Goal: Information Seeking & Learning: Stay updated

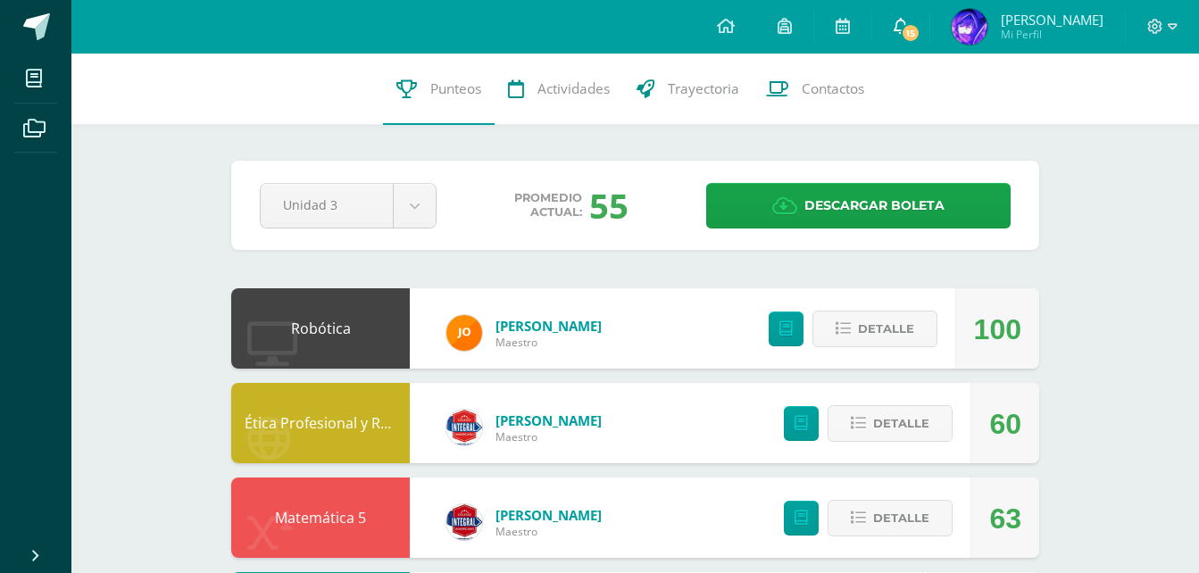
click at [908, 23] on icon at bounding box center [901, 26] width 14 height 16
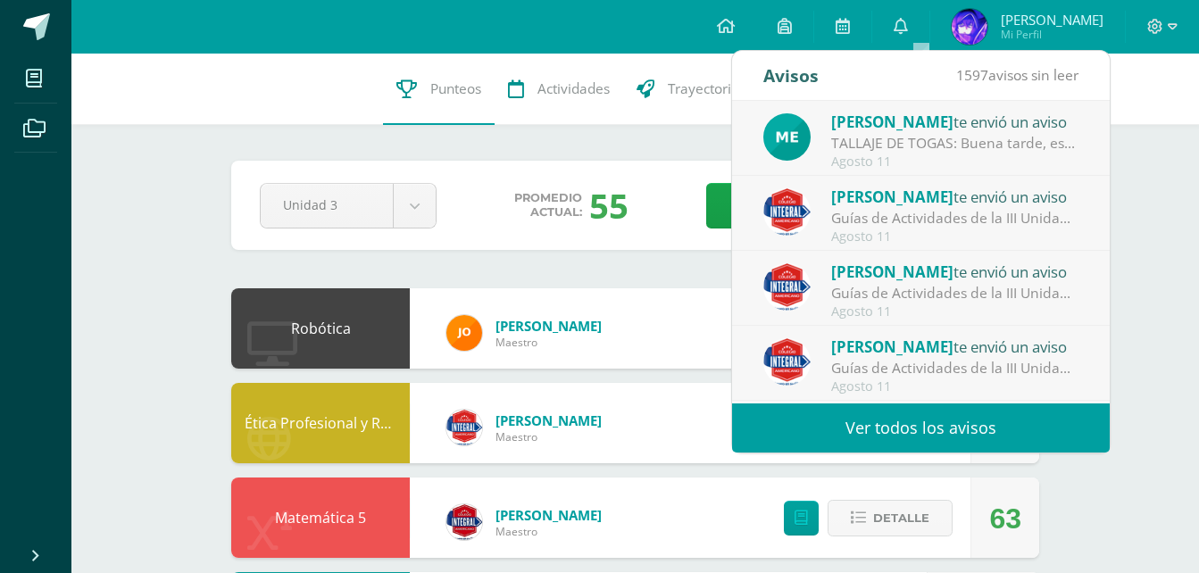
click at [921, 431] on link "Ver todos los avisos" at bounding box center [921, 427] width 378 height 49
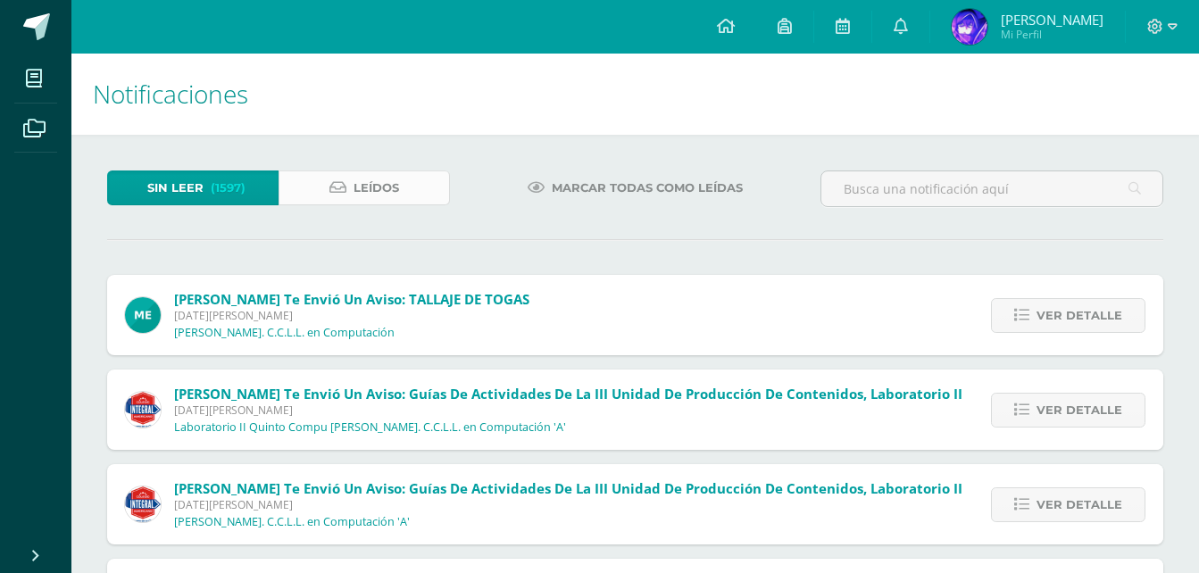
click at [360, 186] on span "Leídos" at bounding box center [376, 187] width 46 height 33
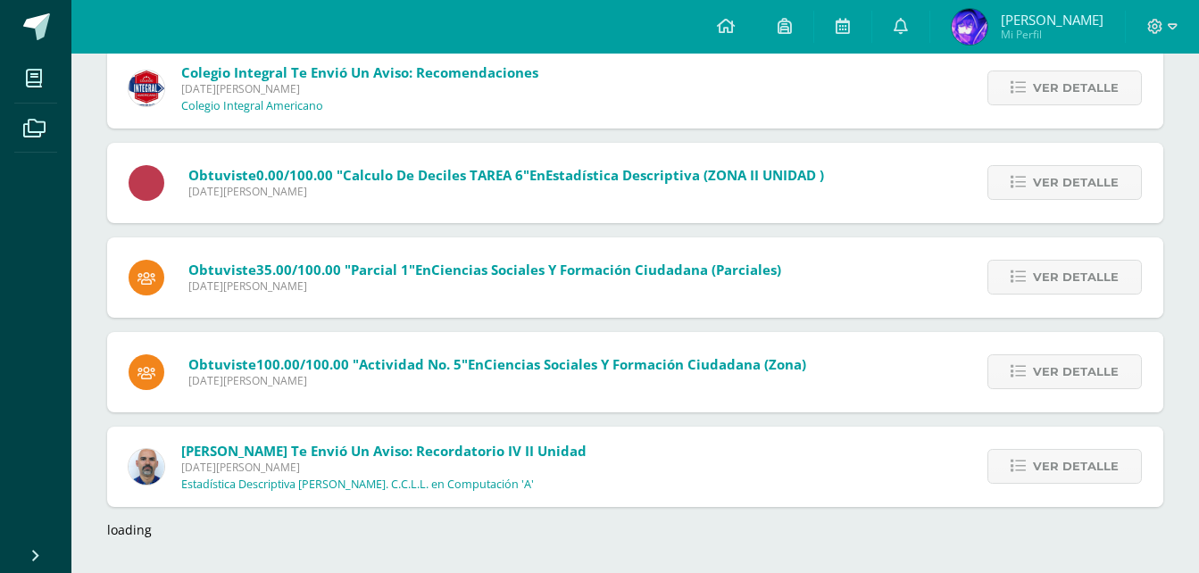
scroll to position [6379, 0]
